Goal: Information Seeking & Learning: Learn about a topic

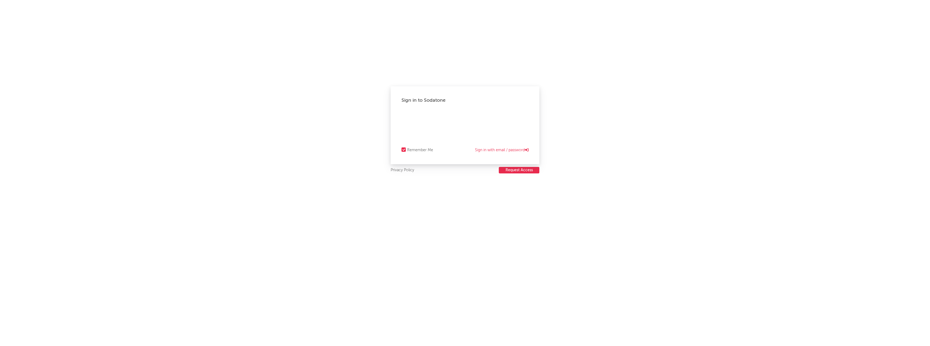
select select "recorded_music"
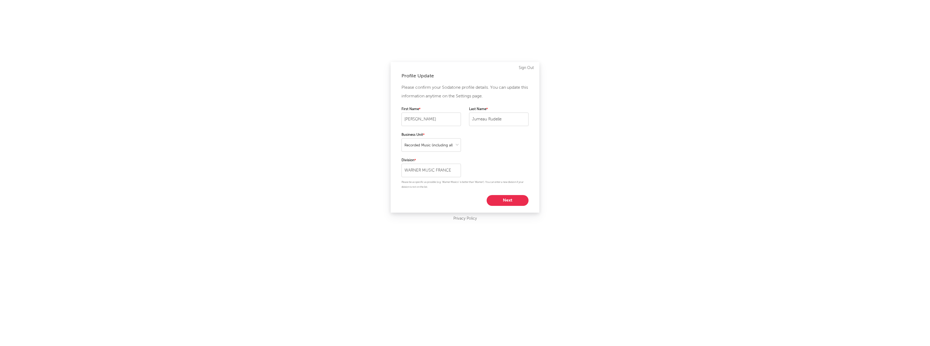
click at [512, 195] on button "Next" at bounding box center [508, 200] width 42 height 11
select select "other"
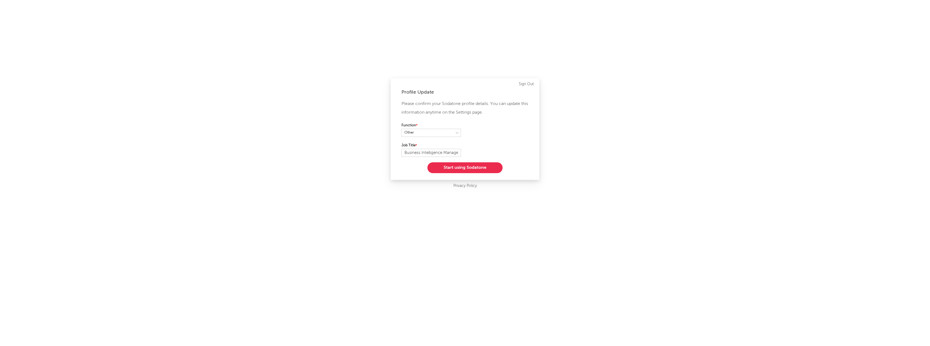
click at [452, 168] on button "Start using Sodatone" at bounding box center [464, 167] width 75 height 11
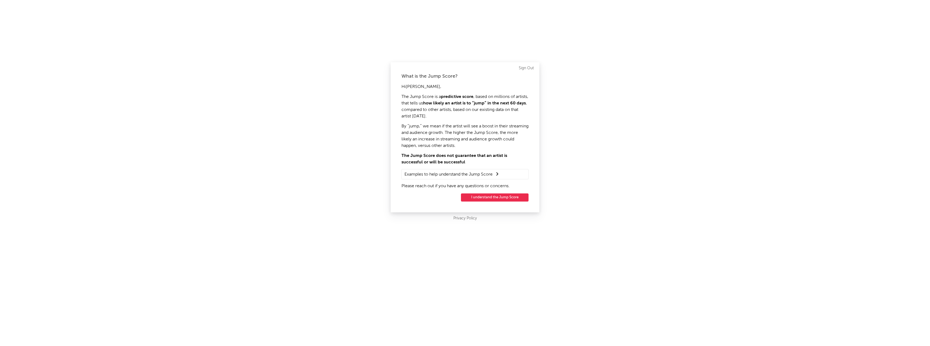
click at [486, 197] on button "I understand the Jump Score" at bounding box center [495, 197] width 68 height 8
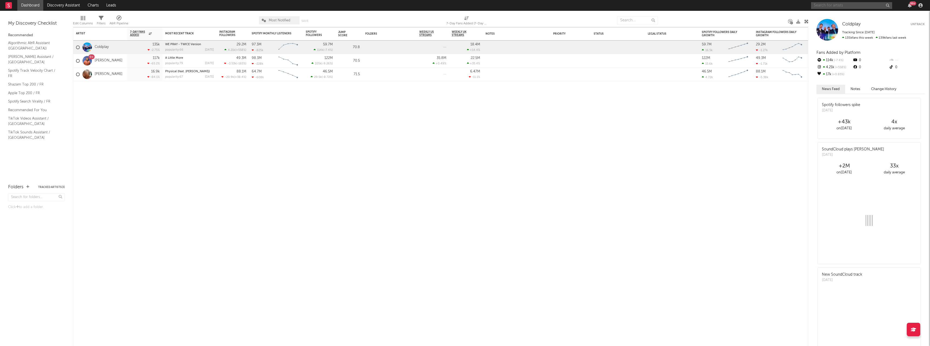
click at [858, 7] on input "text" at bounding box center [851, 5] width 81 height 7
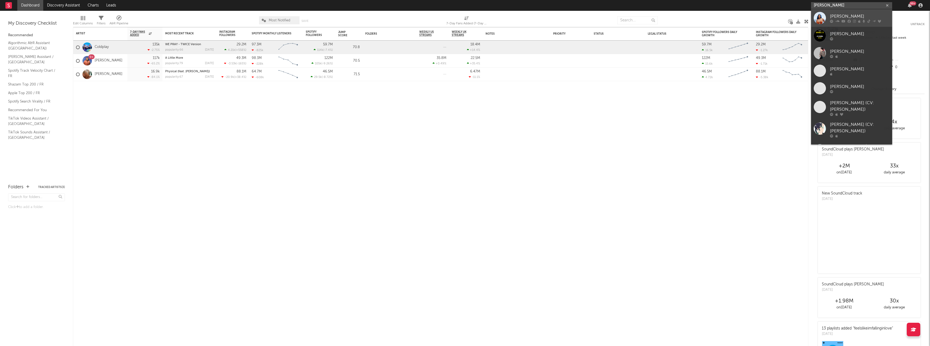
type input "[PERSON_NAME]"
click at [831, 20] on icon at bounding box center [831, 20] width 3 height 3
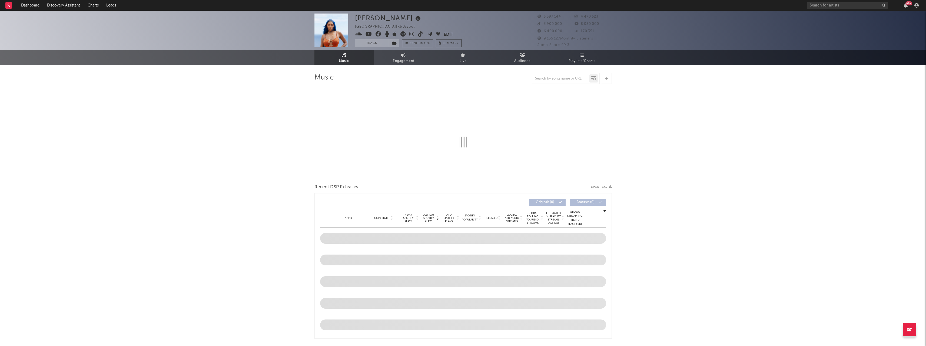
select select "6m"
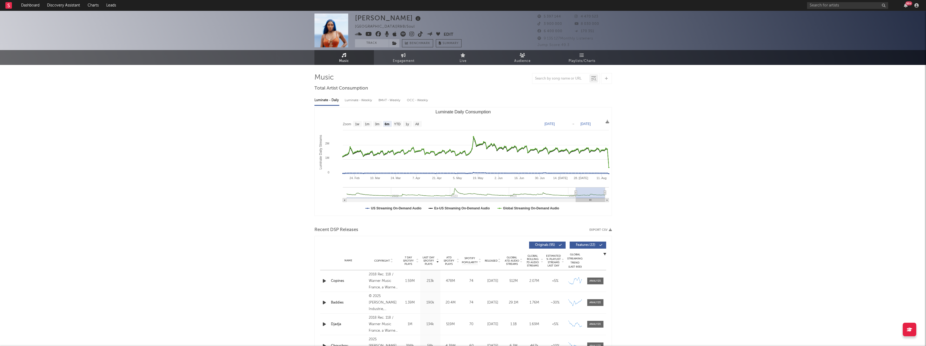
click at [414, 18] on icon at bounding box center [418, 19] width 8 height 8
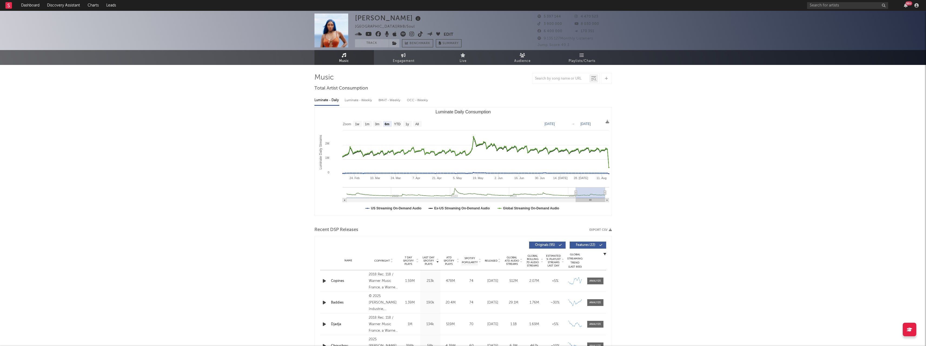
click at [583, 39] on span "9 135 127 Monthly Listeners" at bounding box center [565, 39] width 56 height 4
click at [551, 36] on div "9 135 127 Monthly Listeners" at bounding box center [574, 38] width 74 height 6
click at [549, 38] on span "9 135 127 Monthly Listeners" at bounding box center [565, 39] width 56 height 4
click at [550, 16] on span "5 397 144" at bounding box center [549, 17] width 24 height 4
click at [332, 29] on img at bounding box center [331, 31] width 34 height 34
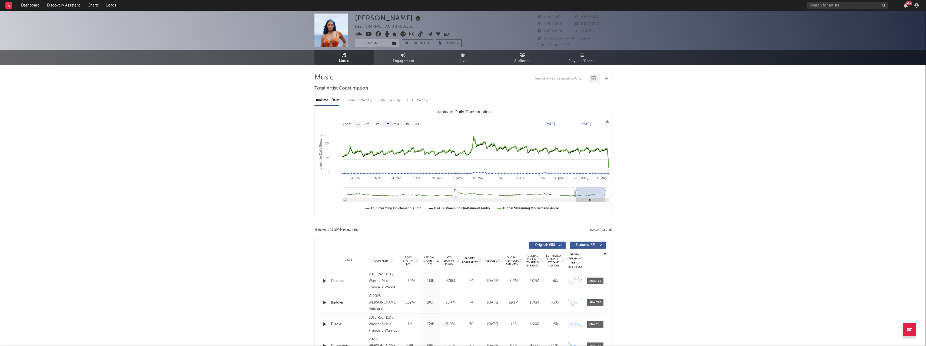
click at [363, 38] on div "[PERSON_NAME] France | R&B/Soul Edit Track Benchmark Summary" at bounding box center [408, 31] width 107 height 34
click at [366, 26] on div "France | R&B/Soul" at bounding box center [388, 27] width 66 height 6
click at [379, 19] on div "[PERSON_NAME]" at bounding box center [388, 18] width 67 height 9
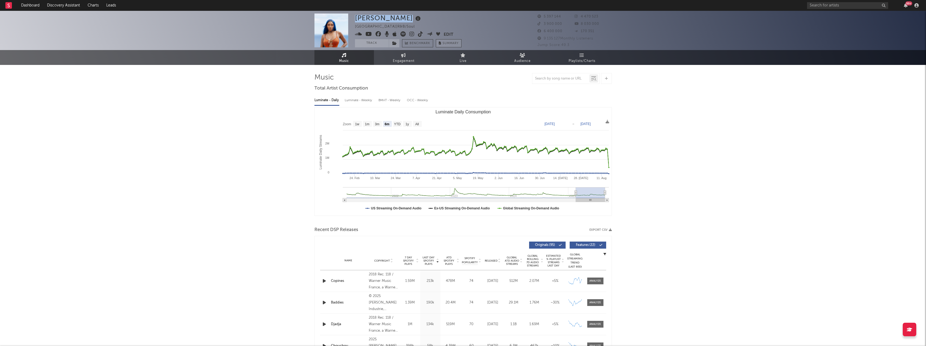
click at [446, 42] on span "Summary" at bounding box center [451, 43] width 16 height 3
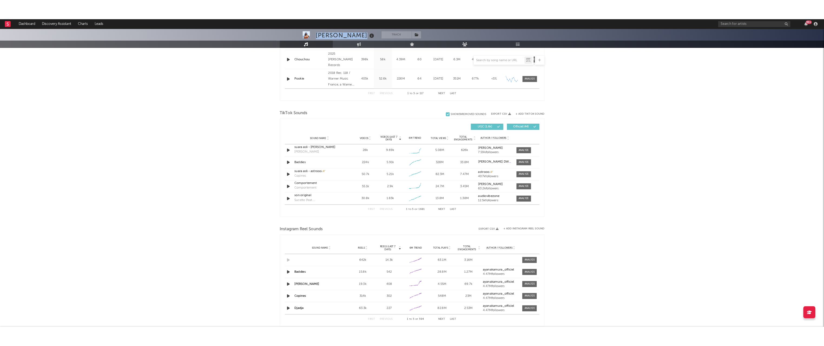
scroll to position [297, 0]
